Goal: Information Seeking & Learning: Learn about a topic

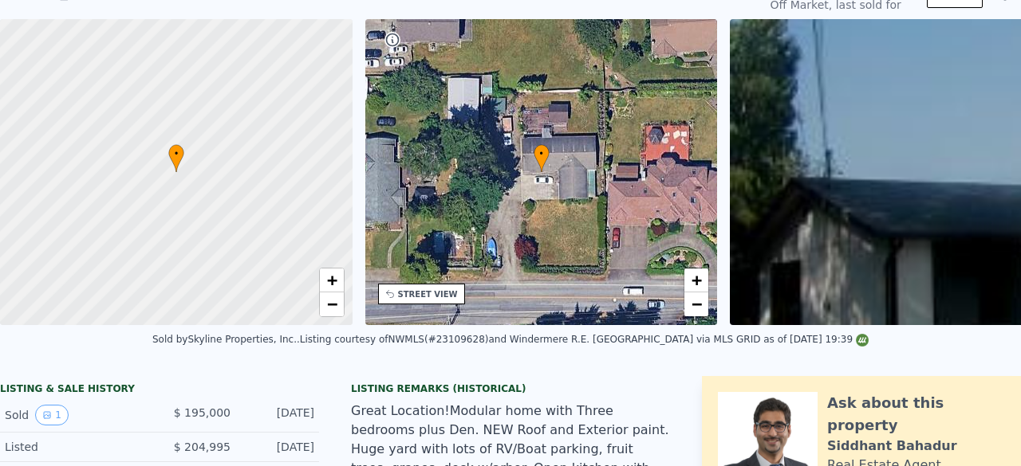
scroll to position [6, 0]
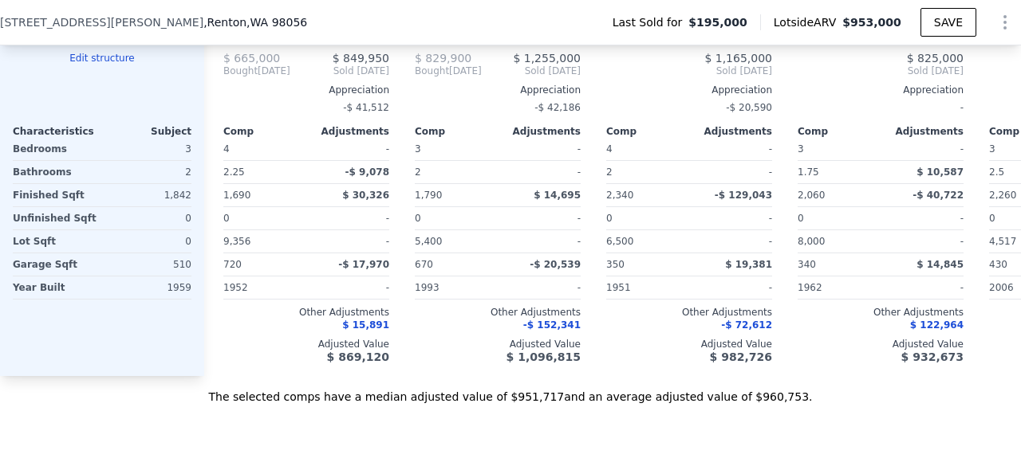
scroll to position [1729, 0]
